Goal: Information Seeking & Learning: Find specific fact

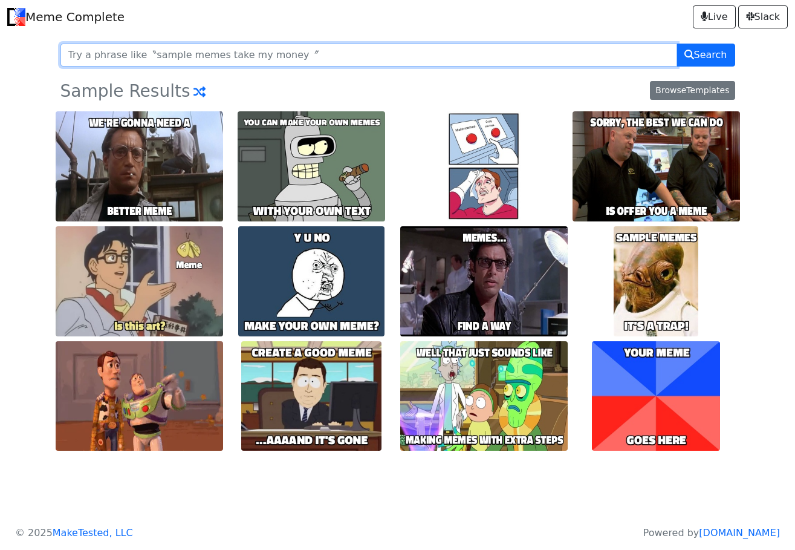
click at [301, 54] on input "text" at bounding box center [368, 55] width 617 height 23
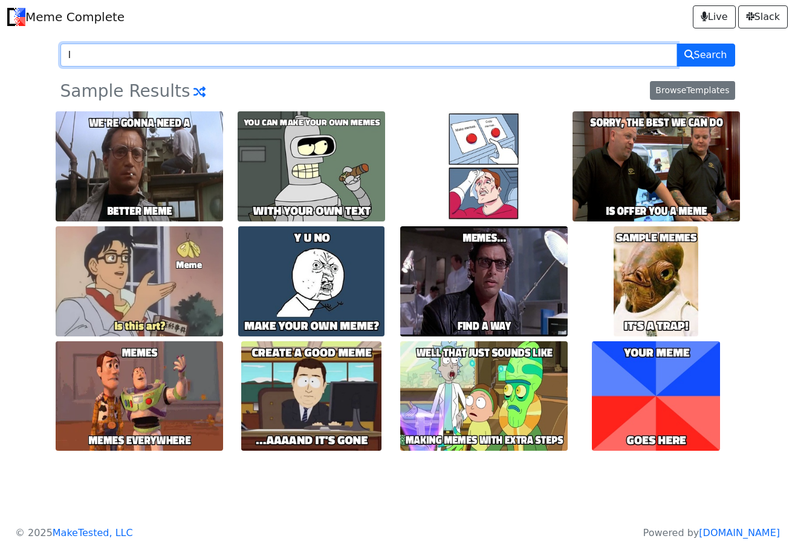
type input "I"
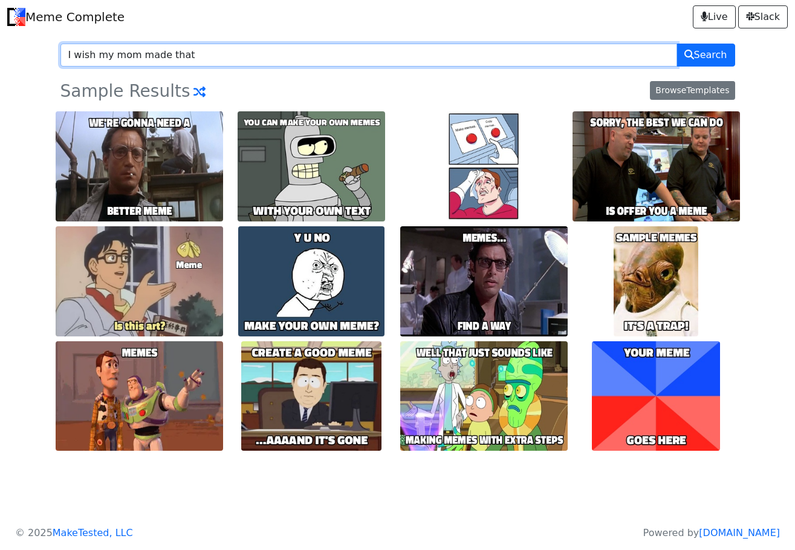
type input "I wish my mom made that"
click at [677, 44] on button "Search" at bounding box center [706, 55] width 59 height 23
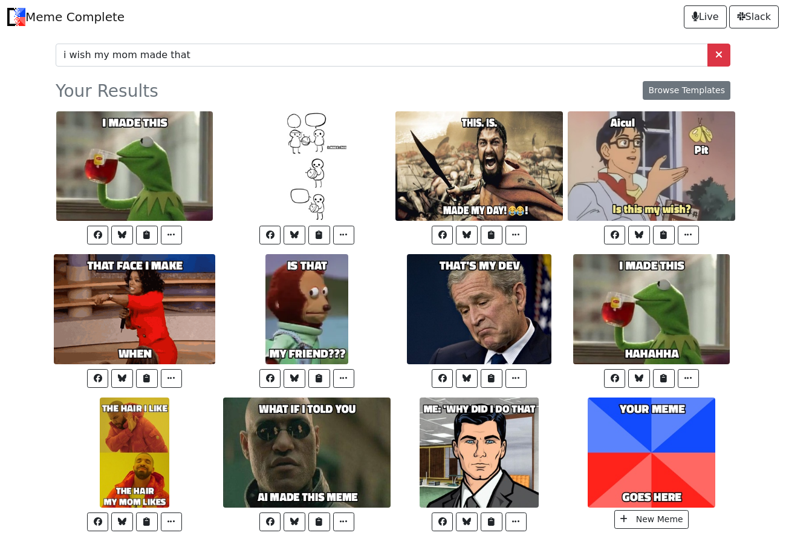
click at [241, 41] on div "i wish my mom made that Your Results Browse Templates Copy Image URL Copy Markd…" at bounding box center [392, 302] width 689 height 536
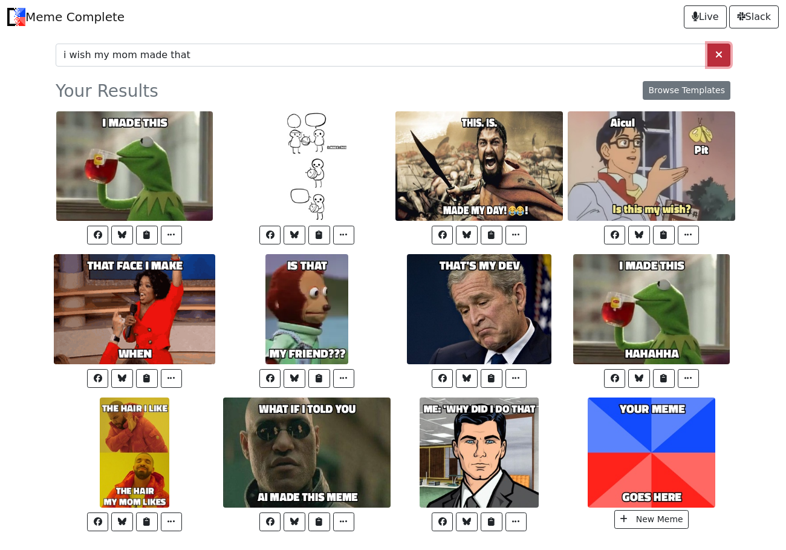
click at [716, 55] on span at bounding box center [718, 55] width 7 height 10
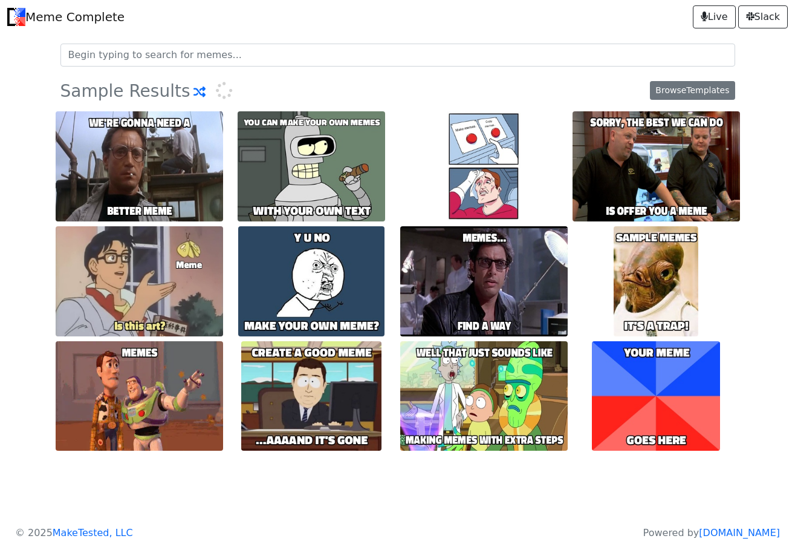
click at [277, 53] on input "search" at bounding box center [397, 55] width 675 height 23
